Goal: Task Accomplishment & Management: Manage account settings

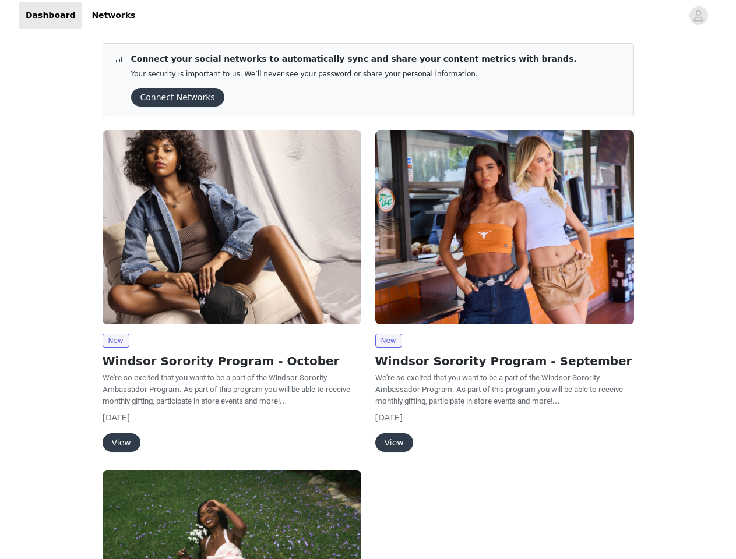
click at [368, 280] on div "New Windsor Sorority Program - September We're so excited that you want to be a…" at bounding box center [504, 293] width 273 height 340
click at [367, 16] on div at bounding box center [412, 15] width 540 height 26
click at [698, 16] on icon "avatar" at bounding box center [697, 15] width 11 height 19
click at [174, 97] on div "Connect your social networks to automatically sync and share your content metri…" at bounding box center [368, 436] width 736 height 805
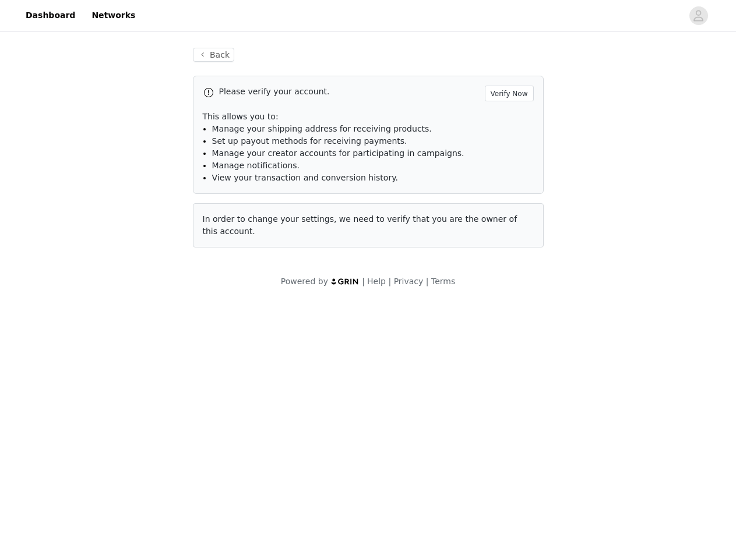
click at [232, 227] on div "In order to change your settings, we need to verify that you are the owner of t…" at bounding box center [368, 225] width 351 height 44
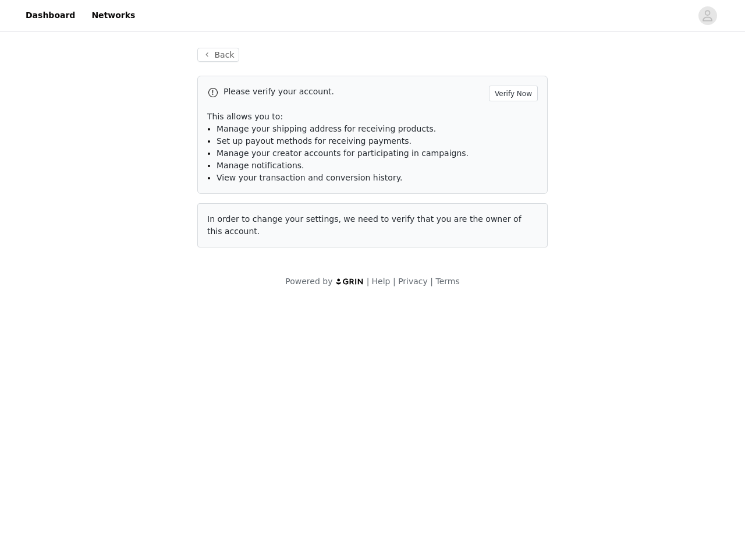
click at [115, 341] on body "Dashboard Networks Back Please verify your account. Verify Now This allows you …" at bounding box center [372, 279] width 745 height 559
click at [121, 443] on body "Dashboard Networks Back Please verify your account. Verify Now This allows you …" at bounding box center [372, 279] width 745 height 559
click at [504, 227] on div "In order to change your settings, we need to verify that you are the owner of t…" at bounding box center [372, 225] width 351 height 44
click at [388, 341] on body "Dashboard Networks Back Please verify your account. Verify Now This allows you …" at bounding box center [372, 279] width 745 height 559
click at [393, 443] on body "Dashboard Networks Back Please verify your account. Verify Now This allows you …" at bounding box center [372, 279] width 745 height 559
